Goal: Task Accomplishment & Management: Use online tool/utility

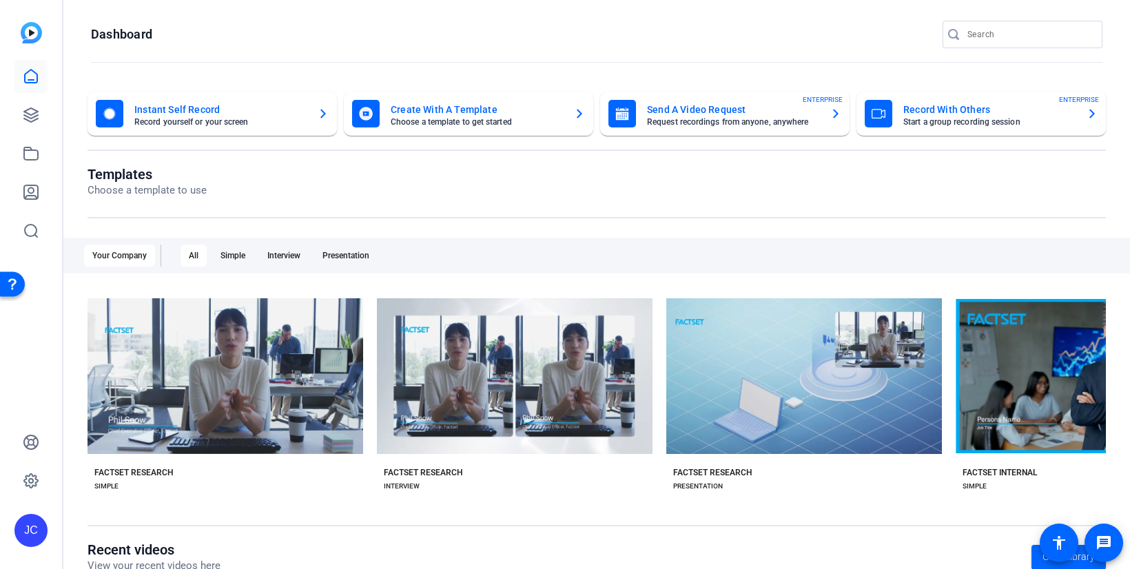
click at [689, 121] on mat-card-subtitle "Request recordings from anyone, anywhere" at bounding box center [733, 122] width 172 height 8
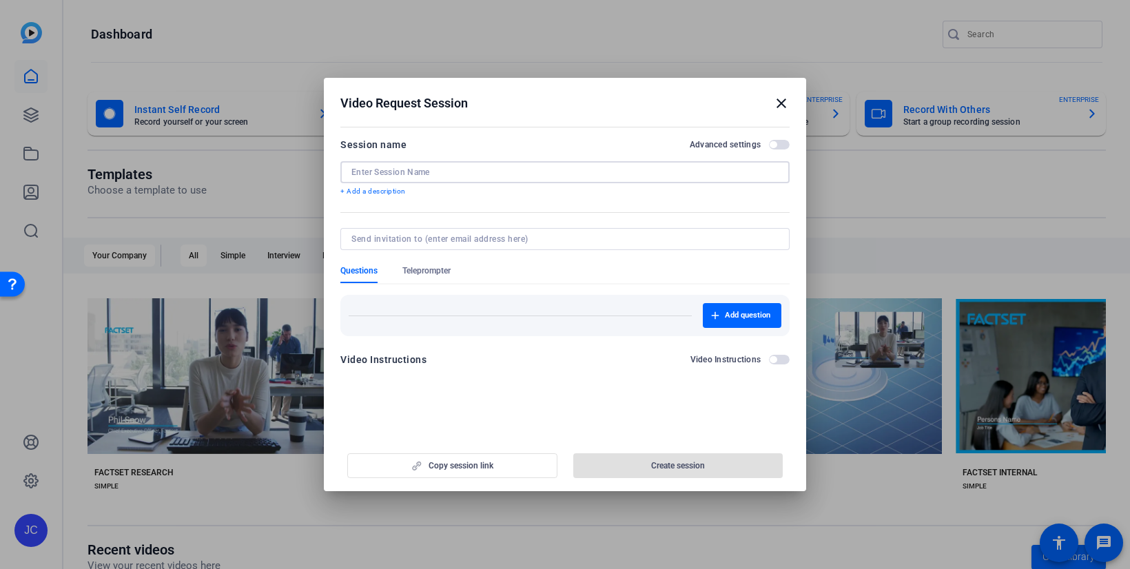
click at [448, 176] on input at bounding box center [564, 172] width 427 height 11
paste input "RCS FY26 Kick off"
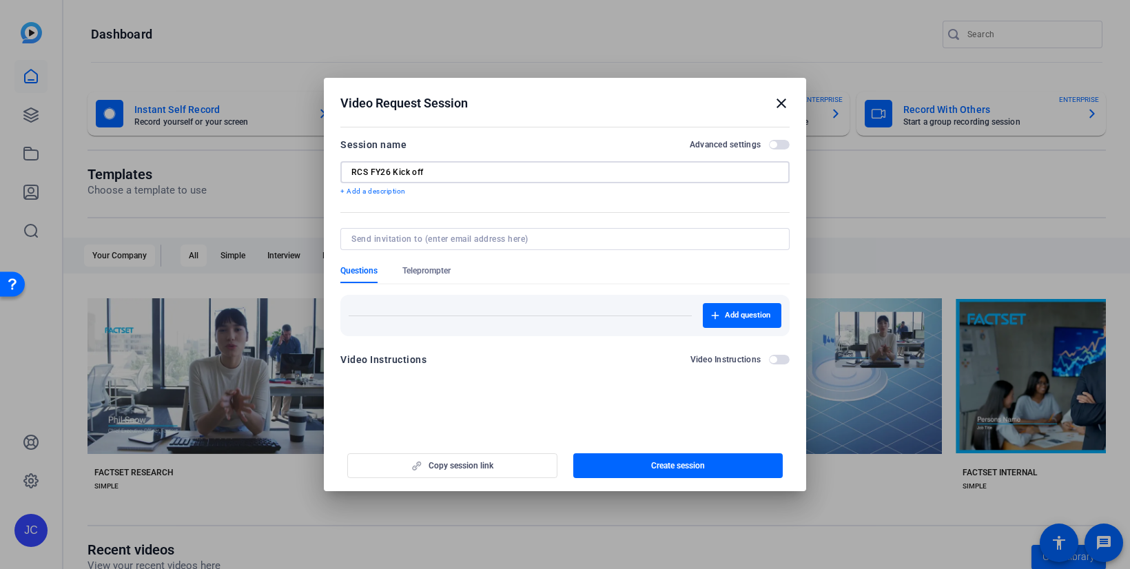
click at [416, 167] on input "RCS FY26 Kick off" at bounding box center [564, 172] width 427 height 11
click at [484, 171] on input "RCS FY26 Kick Off" at bounding box center [564, 172] width 427 height 11
type input "RCS FY26 Kick Off - Large WINS"
click at [639, 463] on span "button" at bounding box center [678, 465] width 210 height 33
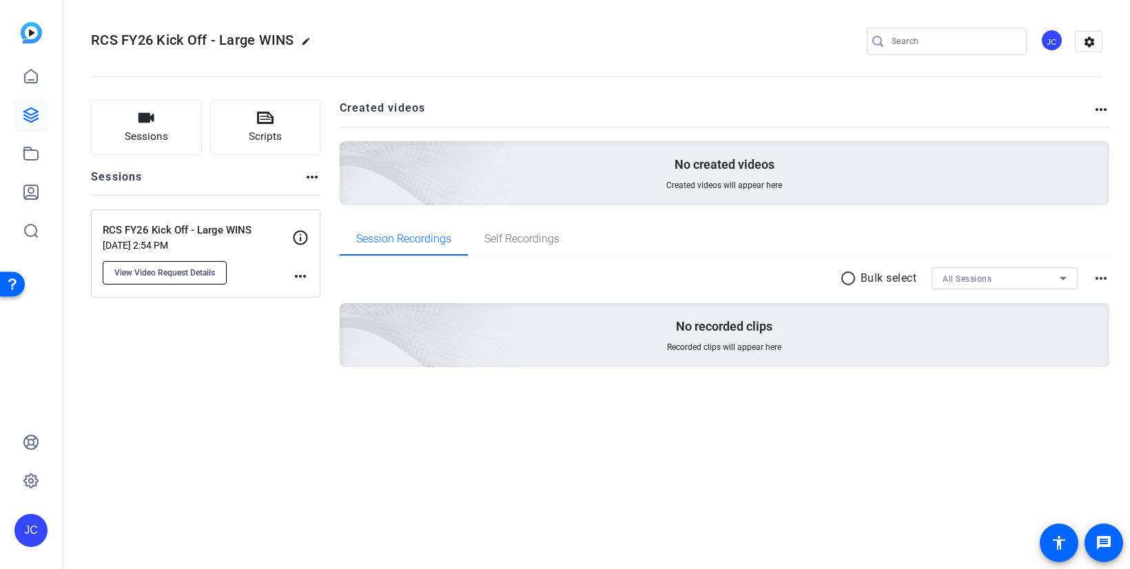
click at [156, 283] on button "View Video Request Details" at bounding box center [165, 272] width 124 height 23
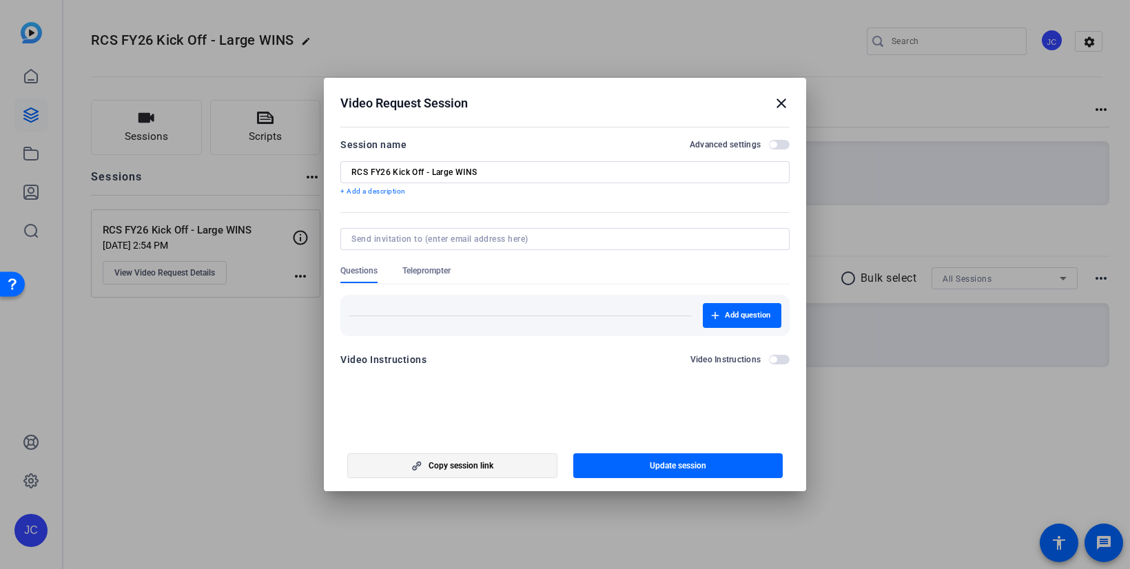
click at [438, 461] on span "Copy session link" at bounding box center [461, 465] width 65 height 11
click at [533, 176] on input "RCS FY26 Kick Off - Large WINS" at bounding box center [564, 172] width 427 height 11
click at [782, 101] on mat-icon "close" at bounding box center [781, 103] width 17 height 17
